Goal: Task Accomplishment & Management: Manage account settings

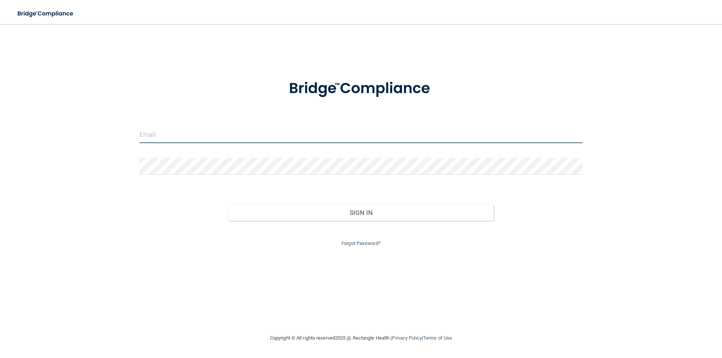
click at [210, 140] on input "email" at bounding box center [361, 134] width 443 height 17
type input "[PERSON_NAME][EMAIL_ADDRESS][DOMAIN_NAME]"
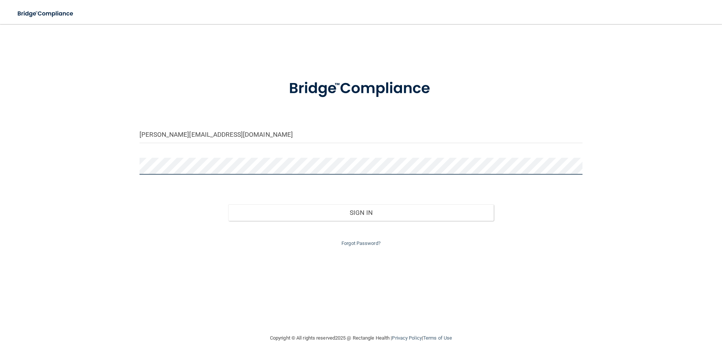
click at [228, 205] on button "Sign In" at bounding box center [361, 213] width 266 height 17
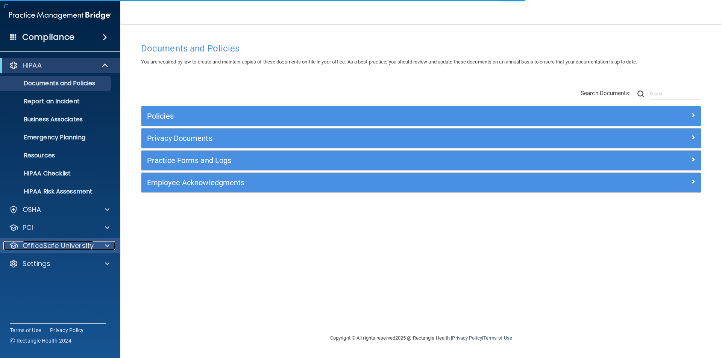
click at [87, 248] on p "OfficeSafe University" at bounding box center [58, 245] width 71 height 9
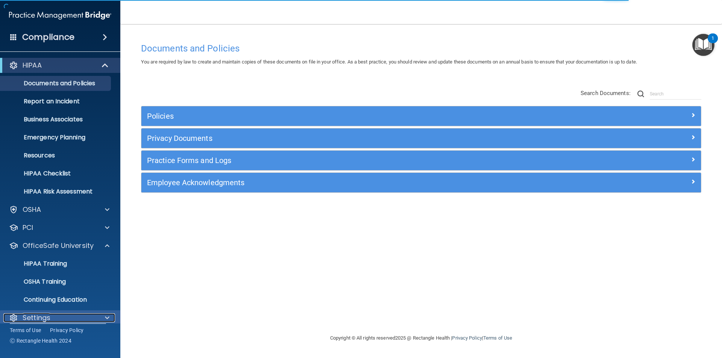
click at [76, 318] on div "Settings" at bounding box center [49, 318] width 93 height 9
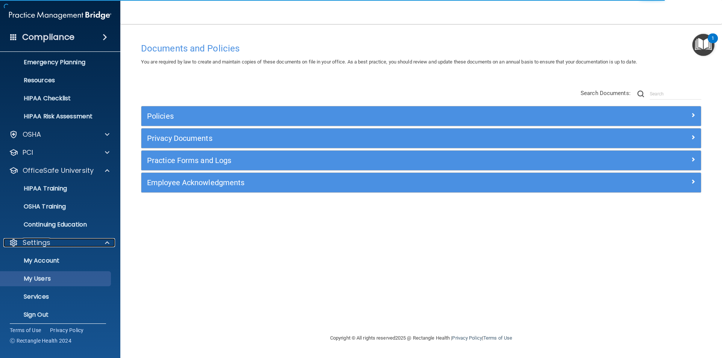
scroll to position [80, 0]
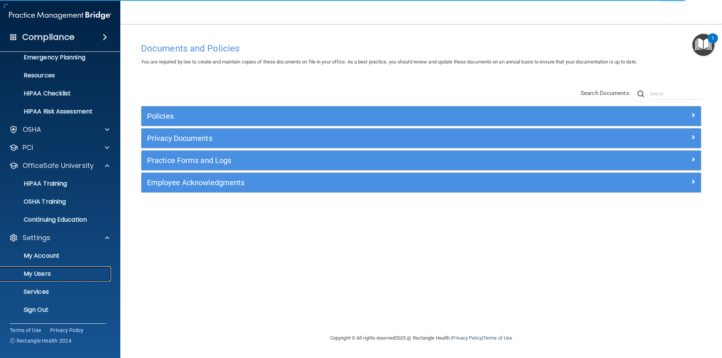
click at [79, 272] on p "My Users" at bounding box center [56, 274] width 103 height 8
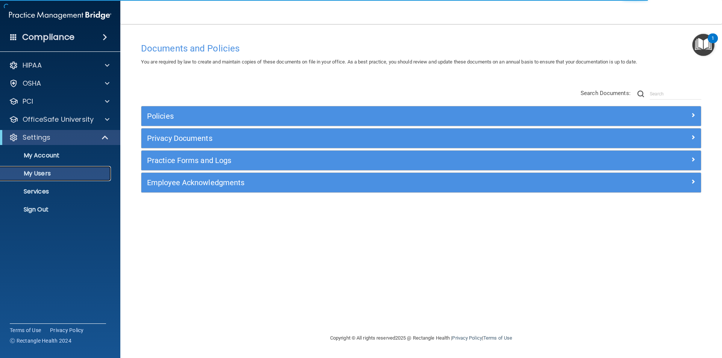
select select "20"
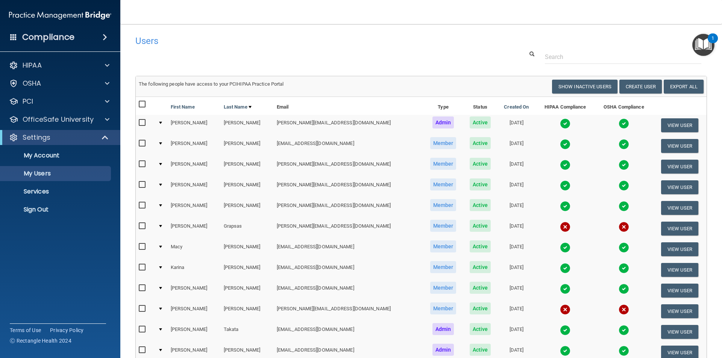
click at [162, 206] on div at bounding box center [160, 206] width 3 height 2
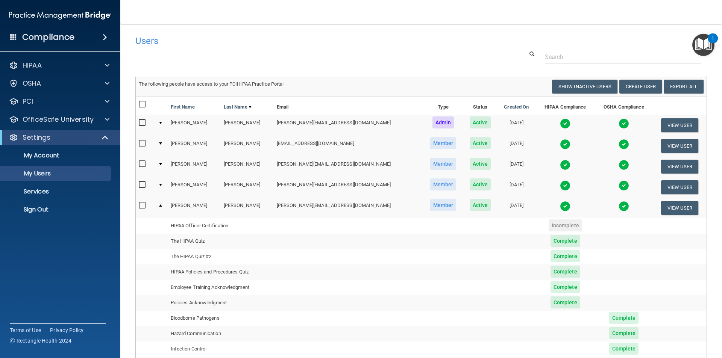
click at [164, 205] on td at bounding box center [161, 208] width 13 height 20
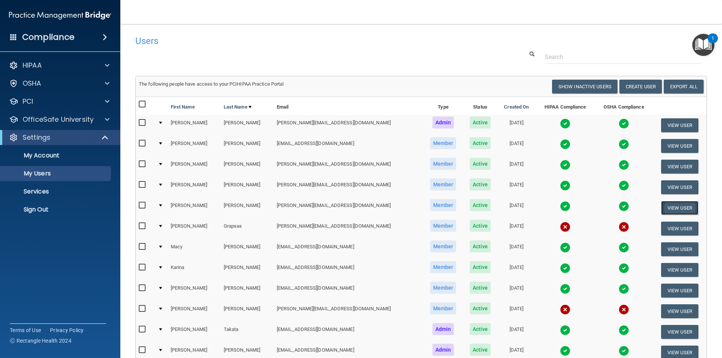
click at [673, 211] on button "View User" at bounding box center [679, 208] width 37 height 14
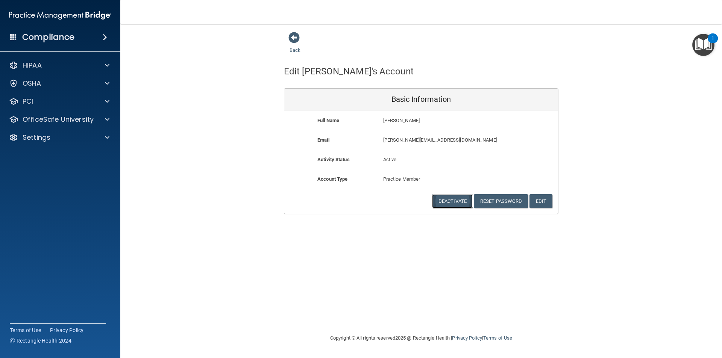
click at [453, 201] on button "Deactivate" at bounding box center [452, 201] width 41 height 14
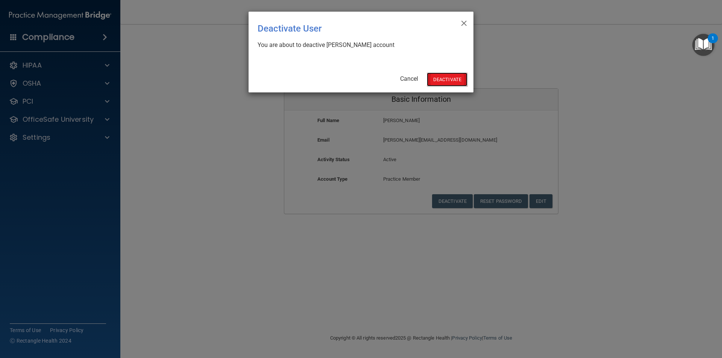
click at [445, 80] on button "Deactivate" at bounding box center [447, 80] width 41 height 14
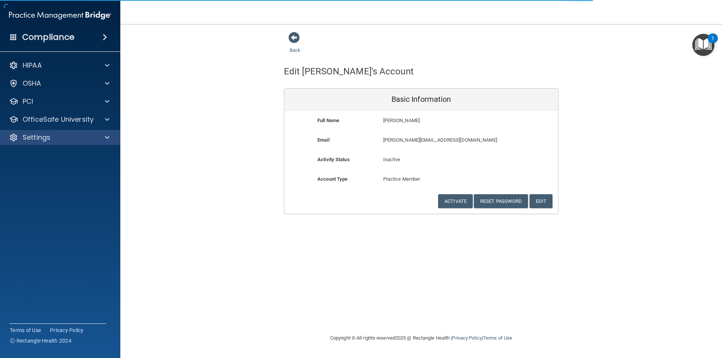
click at [55, 143] on div "Settings" at bounding box center [60, 137] width 121 height 15
click at [107, 138] on span at bounding box center [107, 137] width 5 height 9
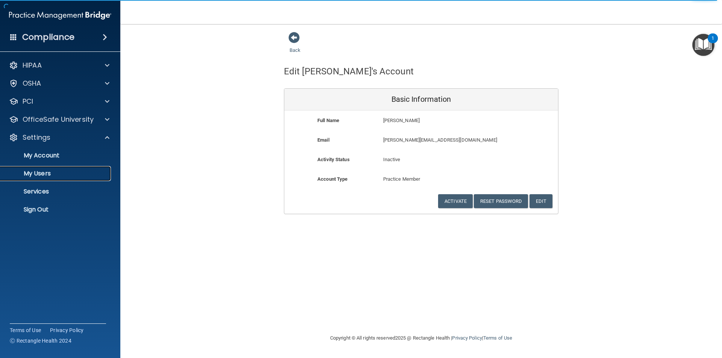
click at [53, 173] on p "My Users" at bounding box center [56, 174] width 103 height 8
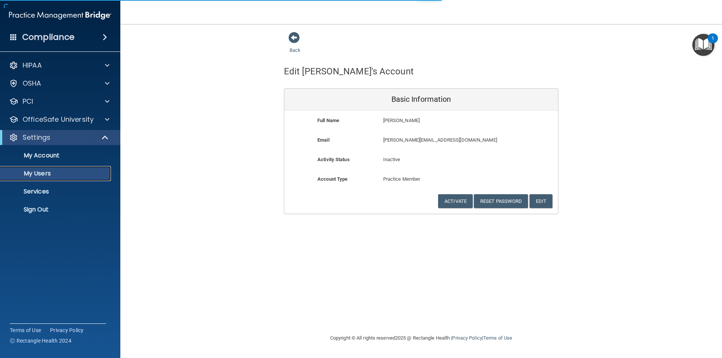
select select "20"
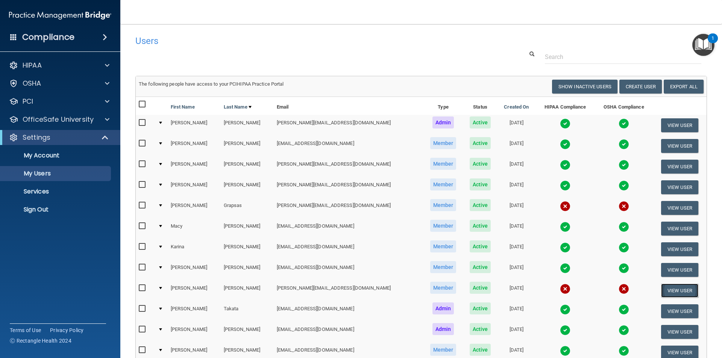
click at [674, 291] on button "View User" at bounding box center [679, 291] width 37 height 14
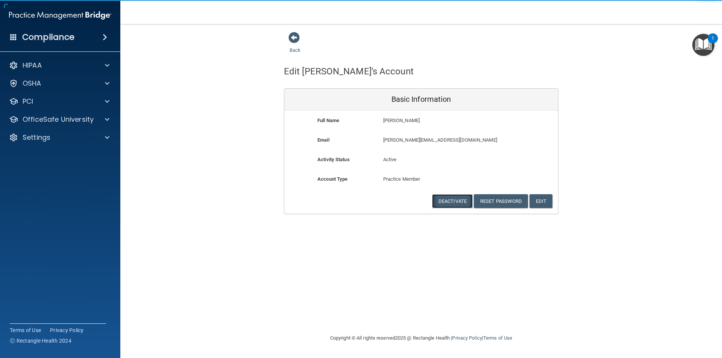
click at [448, 202] on button "Deactivate" at bounding box center [452, 201] width 41 height 14
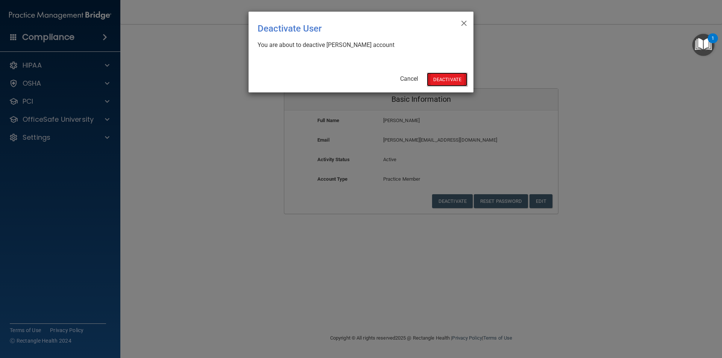
click at [447, 80] on button "Deactivate" at bounding box center [447, 80] width 41 height 14
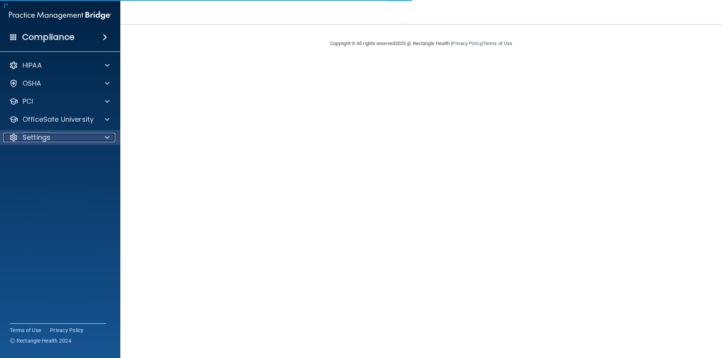
click at [44, 138] on p "Settings" at bounding box center [37, 137] width 28 height 9
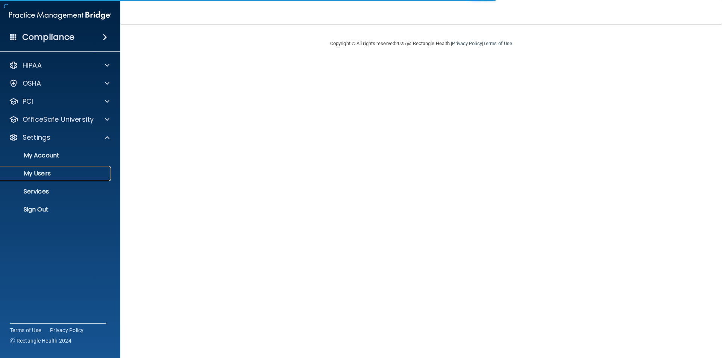
click at [51, 171] on p "My Users" at bounding box center [56, 174] width 103 height 8
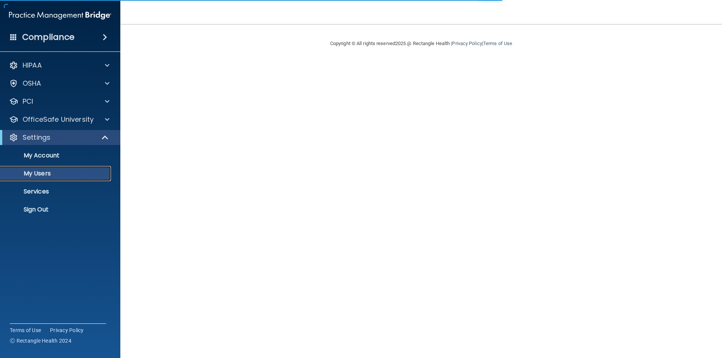
select select "20"
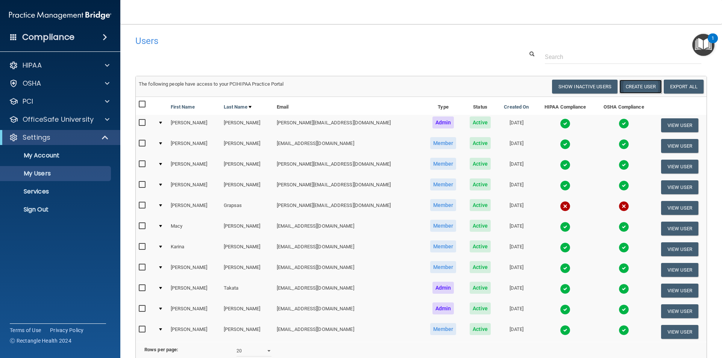
click at [641, 82] on button "Create User" at bounding box center [641, 87] width 43 height 14
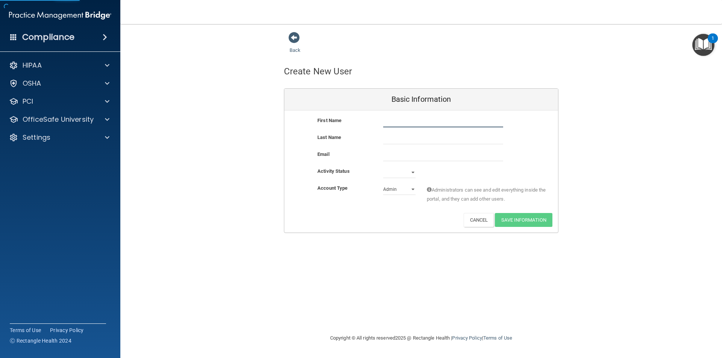
click at [422, 123] on input "text" at bounding box center [443, 121] width 120 height 11
type input "Allison"
type input "Miller"
click at [414, 156] on input "email" at bounding box center [443, 155] width 120 height 11
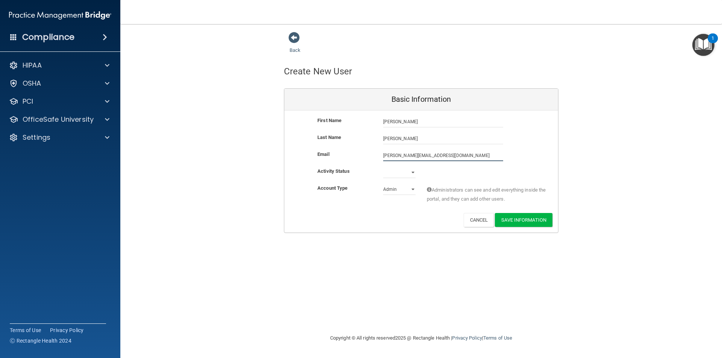
type input "allison@surgerycenteraz.com"
click at [396, 173] on select "Active Inactive" at bounding box center [399, 174] width 32 height 11
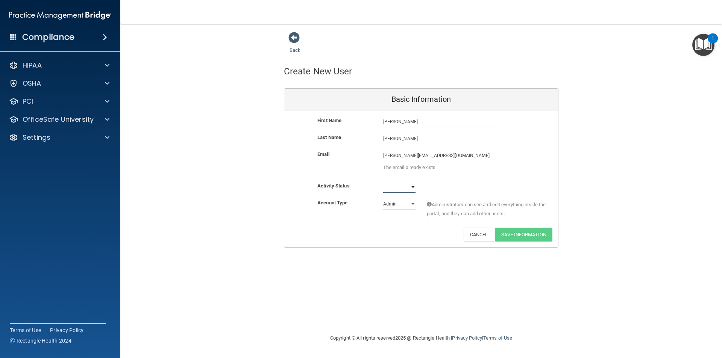
select select "active"
click at [383, 182] on select "Active Inactive" at bounding box center [399, 187] width 32 height 11
click at [392, 204] on select "Admin Member" at bounding box center [399, 204] width 32 height 11
select select "practice_member"
click at [383, 199] on select "Admin Member" at bounding box center [399, 204] width 32 height 11
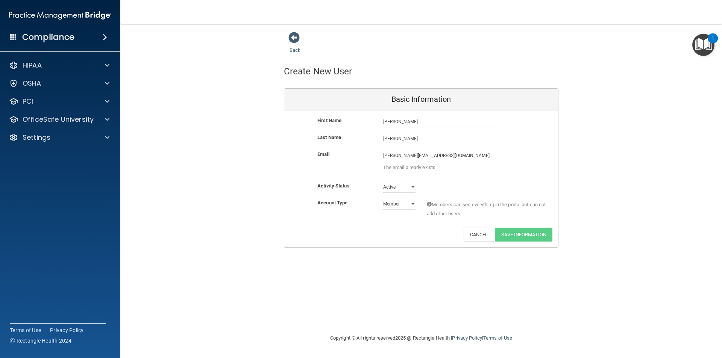
click at [376, 212] on div "Account Type Practice Member Admin Member Financial Institution Business Associ…" at bounding box center [421, 211] width 274 height 24
click at [452, 184] on div "Activity Status Active Active Inactive" at bounding box center [421, 187] width 274 height 11
click at [406, 203] on select "Admin Member" at bounding box center [399, 204] width 32 height 11
click at [383, 199] on select "Admin Member" at bounding box center [399, 204] width 32 height 11
click at [418, 242] on div "First Name Allison Miller Allison Last Name Miller Email allison@surgerycentera…" at bounding box center [421, 179] width 274 height 137
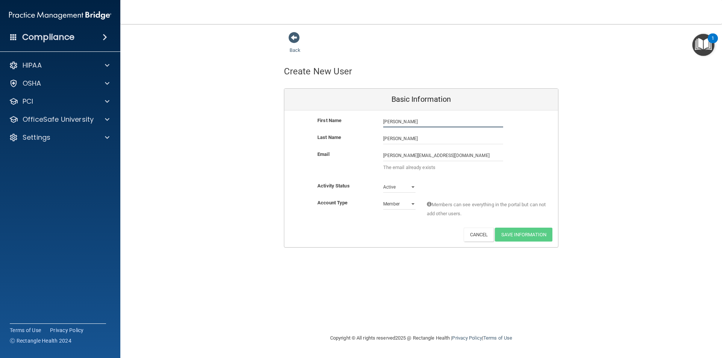
click at [422, 120] on input "Allison" at bounding box center [443, 121] width 120 height 11
click at [419, 135] on input "Miller" at bounding box center [443, 138] width 120 height 11
click at [445, 147] on div "Last Name Miller" at bounding box center [421, 141] width 274 height 17
click at [454, 153] on input "allison@surgerycenteraz.com" at bounding box center [443, 155] width 120 height 11
click at [510, 238] on div "Back Create New User Basic Information First Name Allison Miller Allison Last N…" at bounding box center [421, 179] width 572 height 295
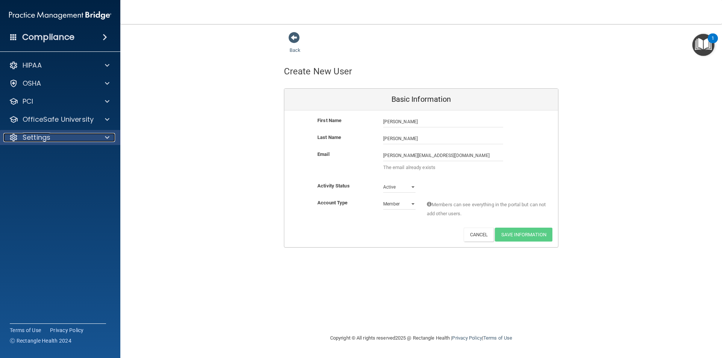
click at [57, 142] on div "Settings" at bounding box center [49, 137] width 93 height 9
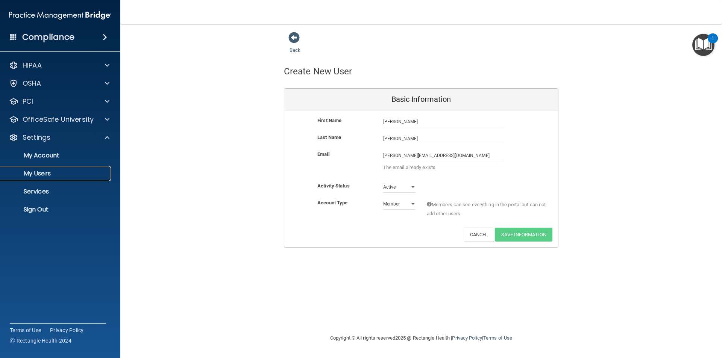
click at [42, 177] on p "My Users" at bounding box center [56, 174] width 103 height 8
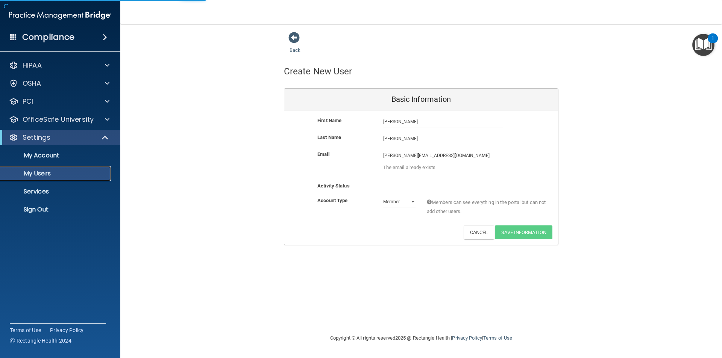
select select "20"
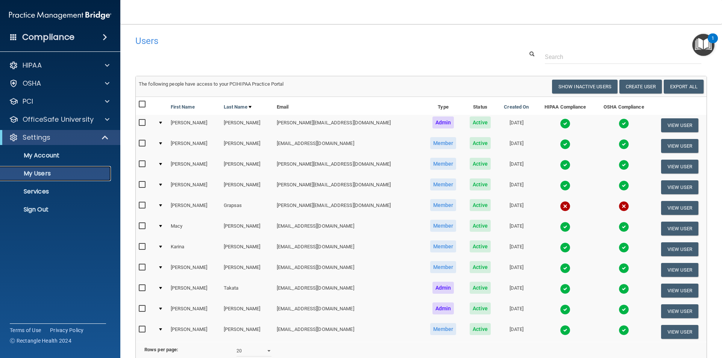
scroll to position [38, 0]
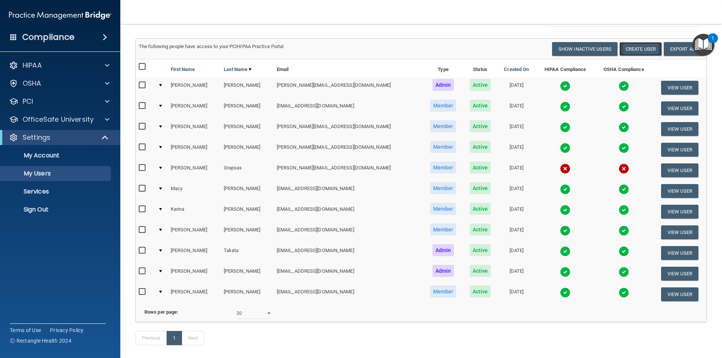
click at [631, 45] on button "Create User" at bounding box center [641, 49] width 43 height 14
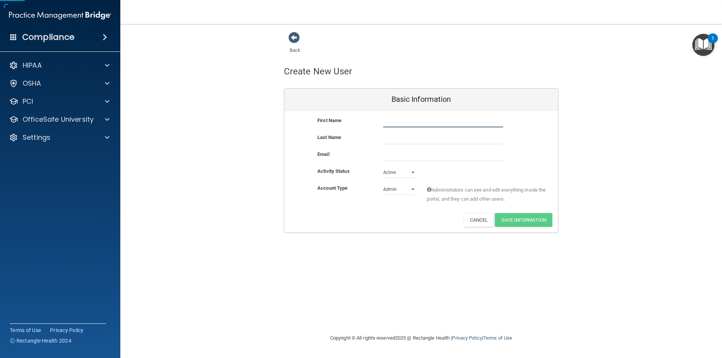
click at [425, 118] on input "text" at bounding box center [443, 121] width 120 height 11
type input "Allison"
type input "Miller"
type input "allison@surgerycenteraz.com"
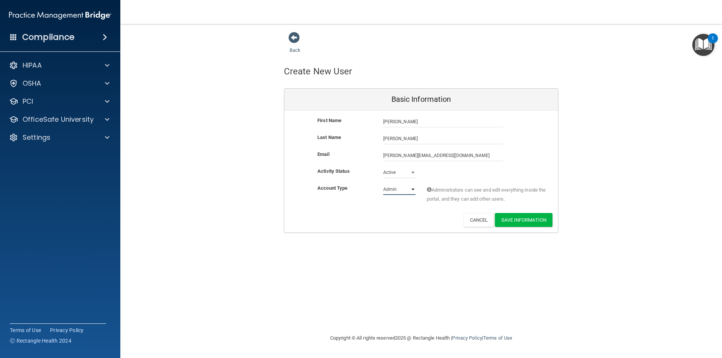
click at [408, 192] on select "Admin Member" at bounding box center [399, 189] width 32 height 11
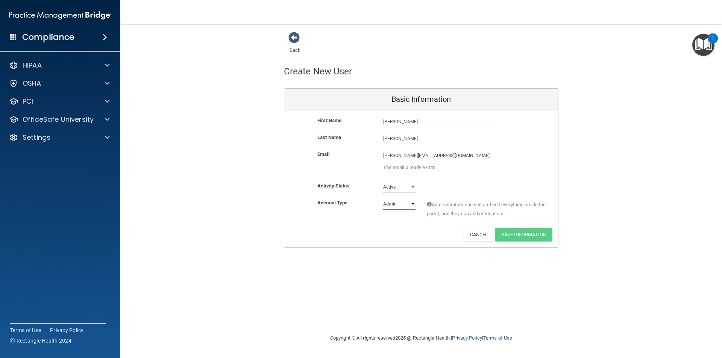
select select "practice_member"
click at [383, 199] on select "Admin Member" at bounding box center [399, 204] width 32 height 11
click at [434, 225] on div "Account Type Practice Member Admin Member Financial Institution Business Associ…" at bounding box center [421, 213] width 274 height 29
click at [430, 205] on span at bounding box center [429, 204] width 5 height 5
click at [453, 195] on div "Activity Status Active Active Inactive" at bounding box center [421, 190] width 274 height 17
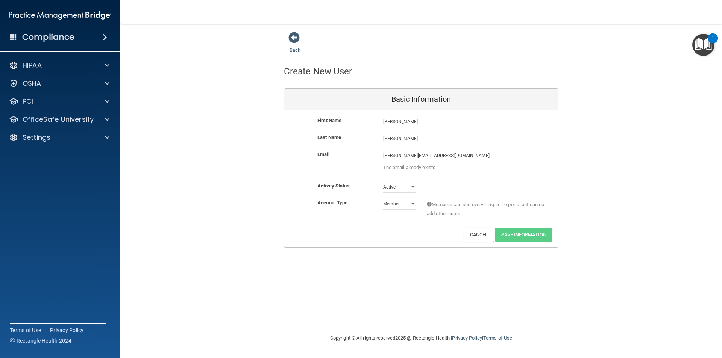
click at [494, 180] on div "Email allison@surgerycenteraz.com allison@surgerycenteraz.com The email already…" at bounding box center [421, 166] width 274 height 32
click at [447, 137] on input "Miller" at bounding box center [443, 138] width 120 height 11
click at [449, 120] on input "Allison" at bounding box center [443, 121] width 120 height 11
click at [372, 234] on div "Deactivate Reset Password Edit Cancel Save Information" at bounding box center [421, 235] width 274 height 14
click at [396, 155] on input "allison@surgerycenteraz.com" at bounding box center [443, 155] width 120 height 11
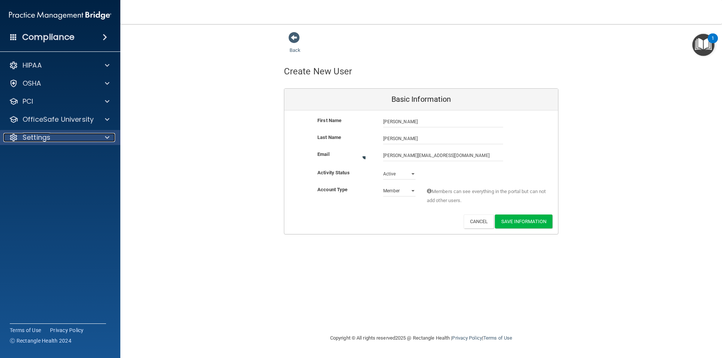
drag, startPoint x: 38, startPoint y: 142, endPoint x: 50, endPoint y: 144, distance: 11.4
click at [38, 142] on div "Settings" at bounding box center [60, 137] width 121 height 15
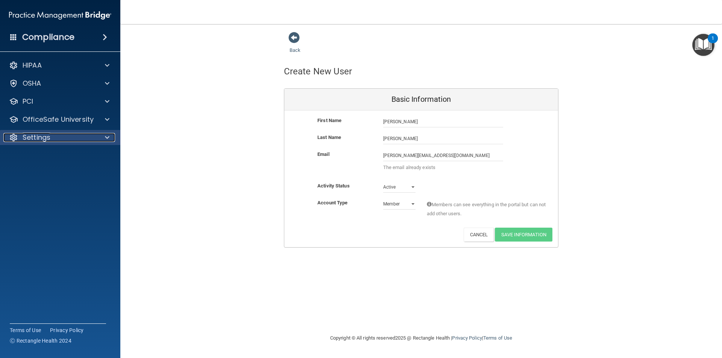
click at [44, 140] on p "Settings" at bounding box center [37, 137] width 28 height 9
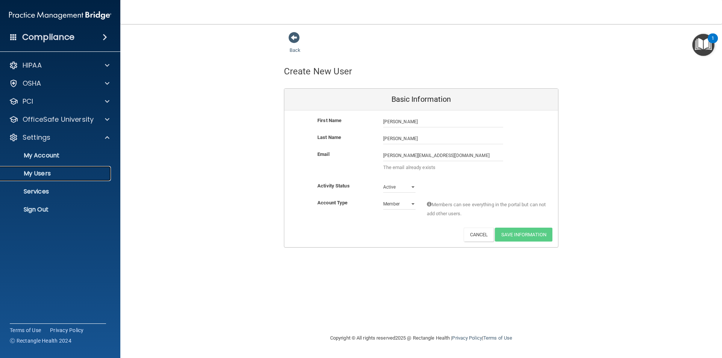
click at [41, 176] on p "My Users" at bounding box center [56, 174] width 103 height 8
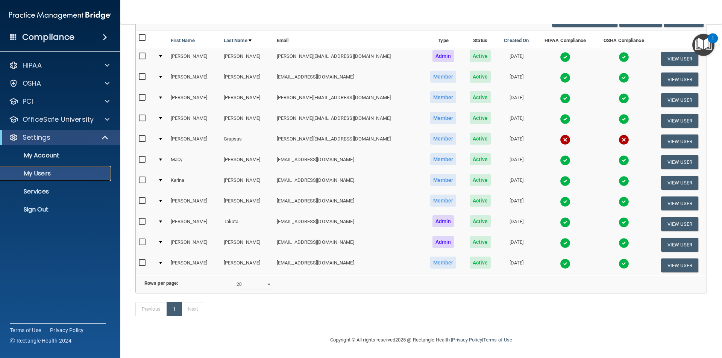
scroll to position [78, 0]
click at [258, 282] on select "10 20 30 40 all" at bounding box center [254, 284] width 35 height 11
select select "30"
click at [237, 279] on select "10 20 30 40 all" at bounding box center [254, 284] width 35 height 11
select select "30"
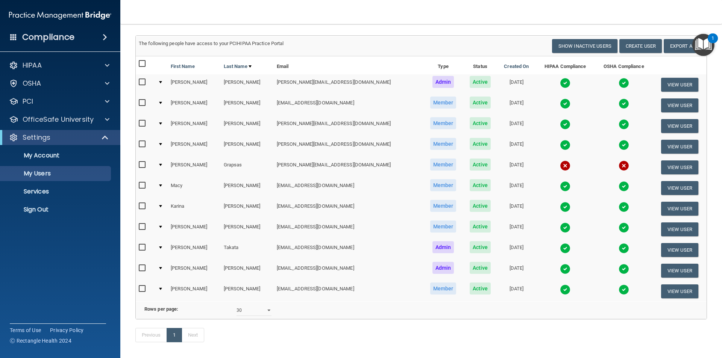
scroll to position [40, 0]
click at [588, 42] on button "Show Inactive Users" at bounding box center [584, 46] width 65 height 14
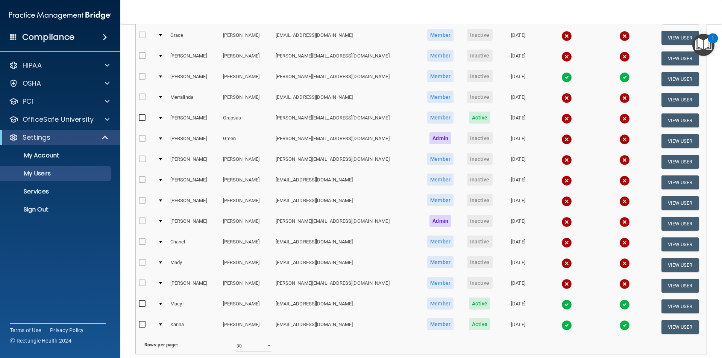
scroll to position [416, 0]
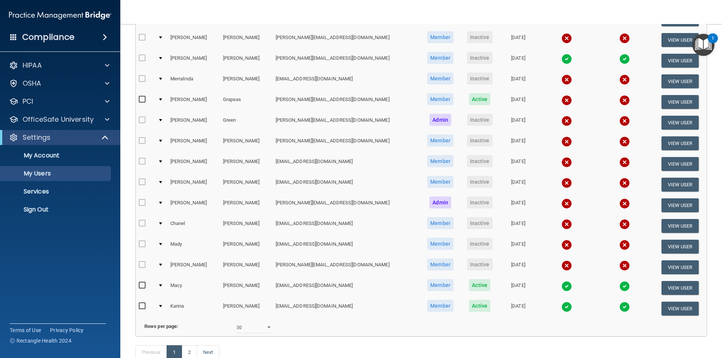
click at [247, 327] on td "Rows per page: 10 20 30 40 all" at bounding box center [421, 328] width 571 height 18
click at [247, 332] on select "10 20 30 40 all" at bounding box center [254, 327] width 35 height 11
select select "47"
click at [237, 328] on select "10 20 30 40 all" at bounding box center [254, 327] width 35 height 11
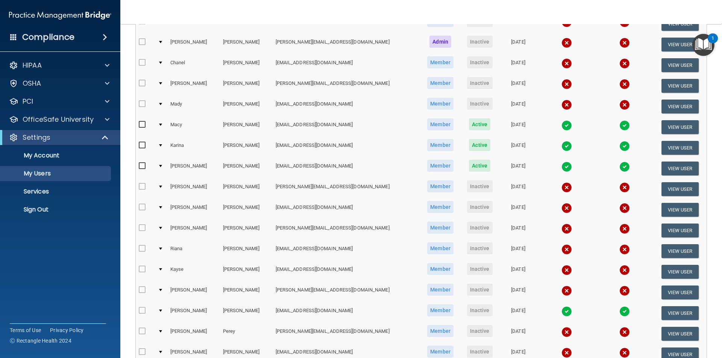
scroll to position [602, 0]
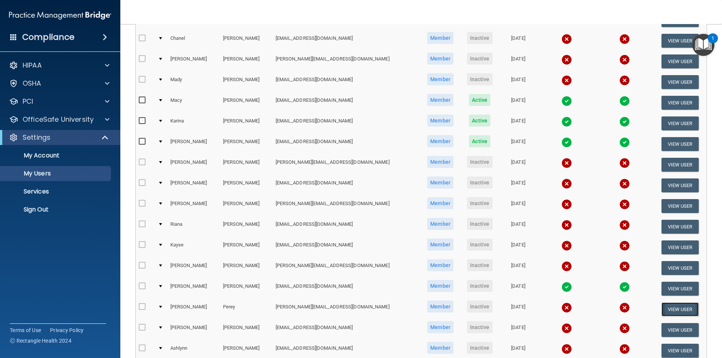
click at [664, 313] on button "View User" at bounding box center [680, 310] width 37 height 14
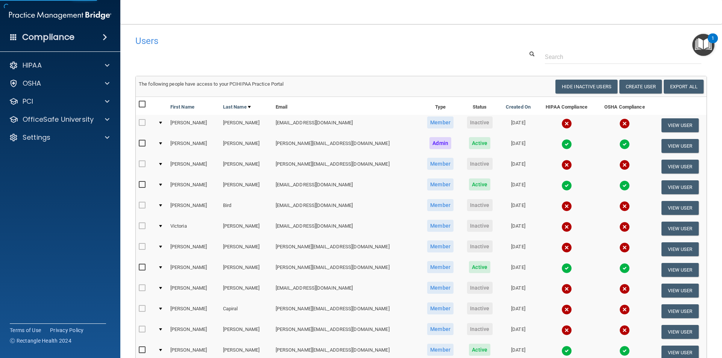
select select "practice_member"
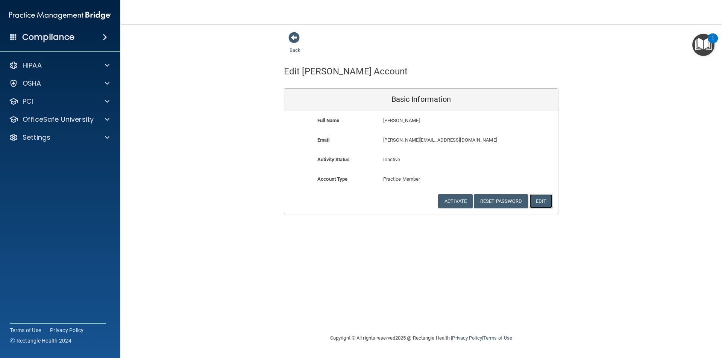
click at [537, 202] on button "Edit" at bounding box center [541, 201] width 23 height 14
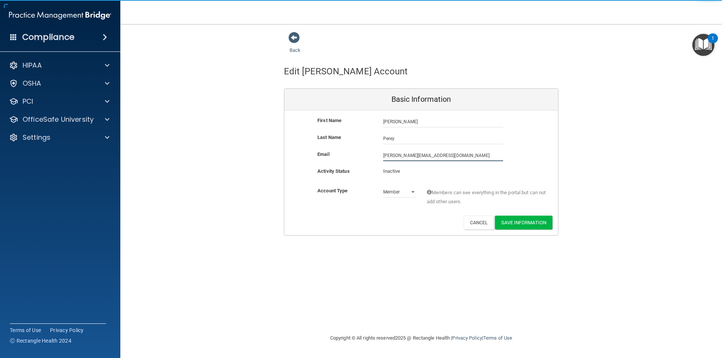
click at [397, 155] on input "allison@surgerycenteraz.com" at bounding box center [443, 155] width 120 height 11
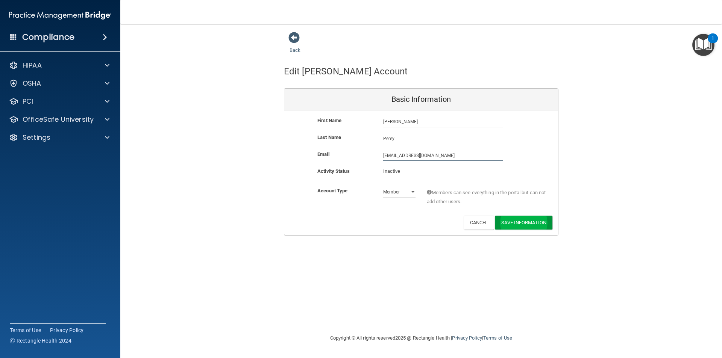
type input "allison1@surgerycenteraz.com"
click at [531, 224] on button "Save Information" at bounding box center [524, 224] width 58 height 14
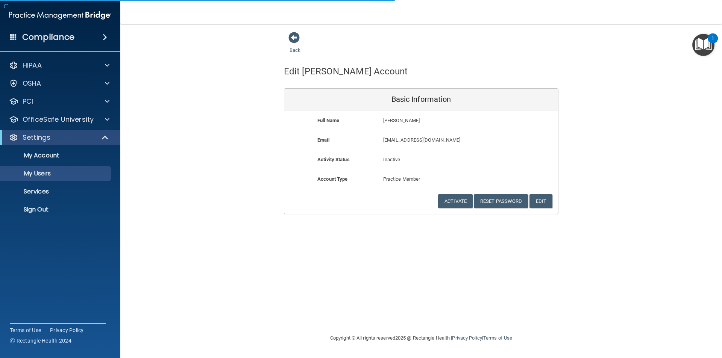
select select "20"
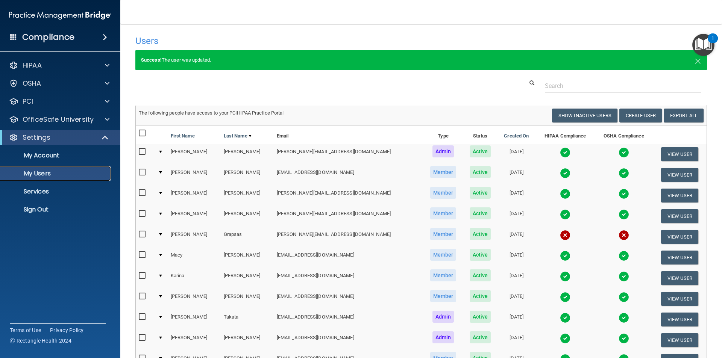
click at [36, 173] on p "My Users" at bounding box center [56, 174] width 103 height 8
select select "20"
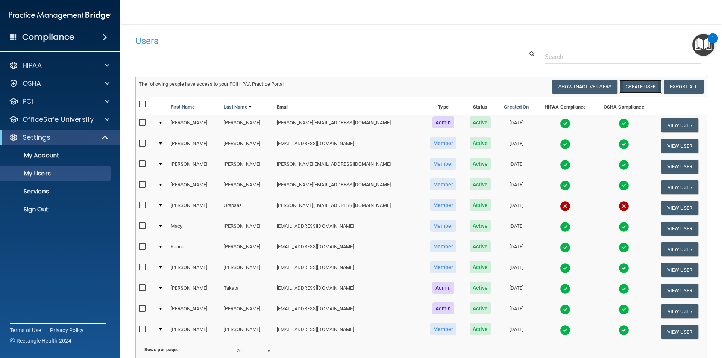
click at [636, 86] on button "Create User" at bounding box center [641, 87] width 43 height 14
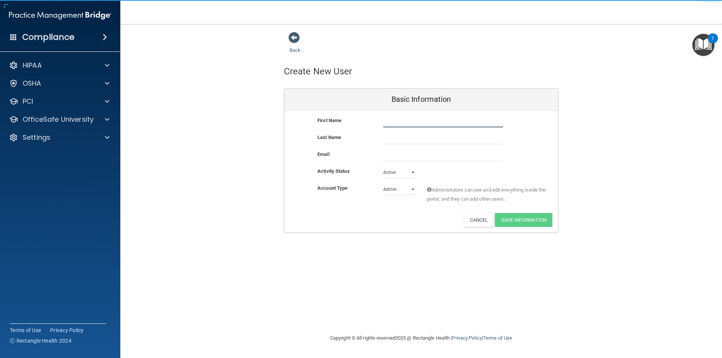
click at [386, 123] on input "text" at bounding box center [443, 121] width 120 height 11
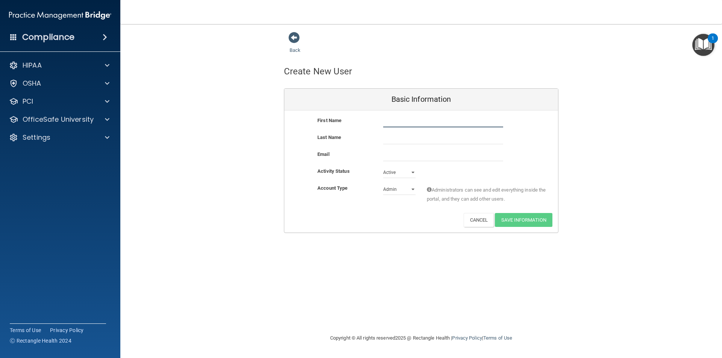
type input "a"
type input "Allison"
type input "Miller"
type input "allison@surgerycenteraz.com"
click at [392, 190] on select "Admin Member" at bounding box center [399, 189] width 32 height 11
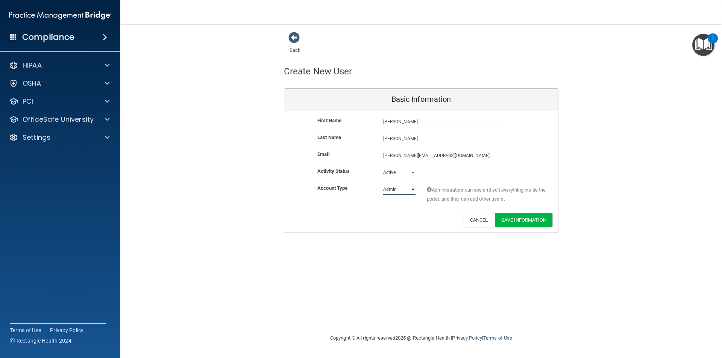
select select "practice_member"
click at [383, 184] on select "Admin Member" at bounding box center [399, 189] width 32 height 11
click at [418, 210] on div "Account Type Practice Member Admin Member Financial Institution Business Associ…" at bounding box center [421, 198] width 274 height 29
click at [514, 218] on button "Save Information" at bounding box center [524, 220] width 58 height 14
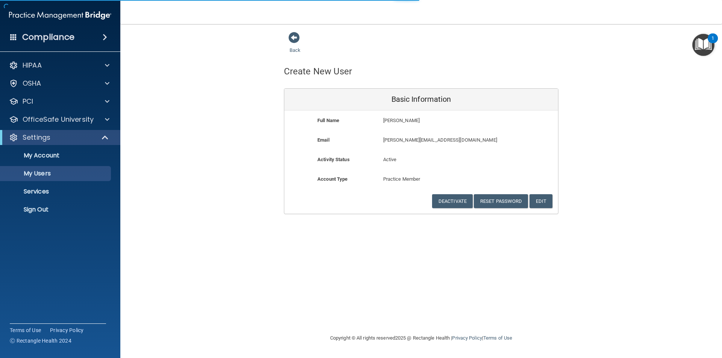
select select "20"
